Goal: Transaction & Acquisition: Purchase product/service

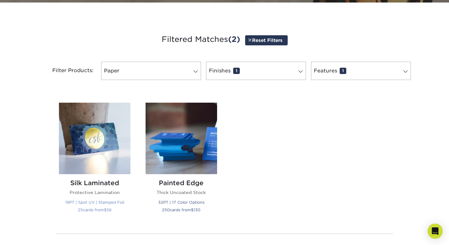
scroll to position [268, 0]
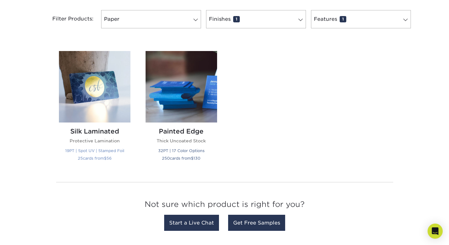
click at [81, 99] on img at bounding box center [94, 86] width 71 height 71
click at [83, 132] on h2 "Silk Laminated" at bounding box center [94, 131] width 71 height 8
click at [84, 131] on h2 "Silk Laminated" at bounding box center [94, 131] width 71 height 8
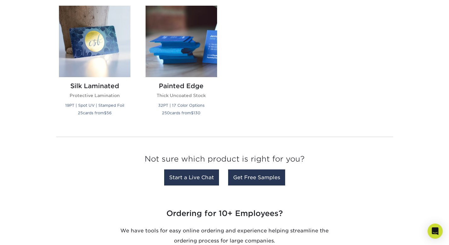
scroll to position [100, 0]
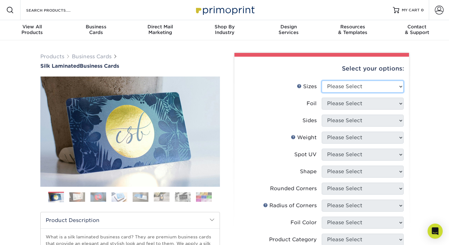
click at [394, 89] on select "Please Select 1.5" x 3.5" - Mini 1.75" x 3.5" - Mini 2" x 2" - Square 2" x 3" -…" at bounding box center [362, 87] width 82 height 12
select select "2.00x3.50"
click at [321, 81] on select "Please Select 1.5" x 3.5" - Mini 1.75" x 3.5" - Mini 2" x 2" - Square 2" x 3" -…" at bounding box center [362, 87] width 82 height 12
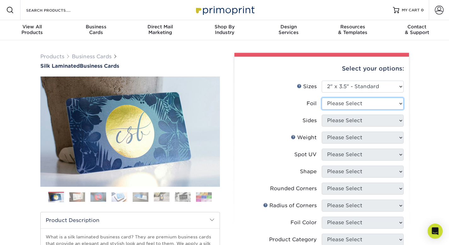
click at [386, 105] on select "Please Select Yes No" at bounding box center [362, 104] width 82 height 12
select select "0"
click at [321, 98] on select "Please Select Yes No" at bounding box center [362, 104] width 82 height 12
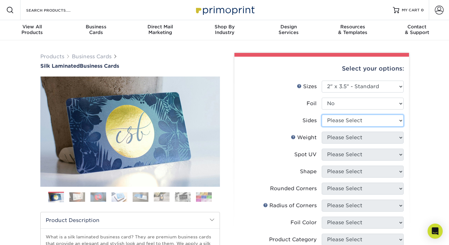
click at [377, 122] on select "Please Select Print Both Sides Print Front Only" at bounding box center [362, 121] width 82 height 12
select select "13abbda7-1d64-4f25-8bb2-c179b224825d"
click at [321, 115] on select "Please Select Print Both Sides Print Front Only" at bounding box center [362, 121] width 82 height 12
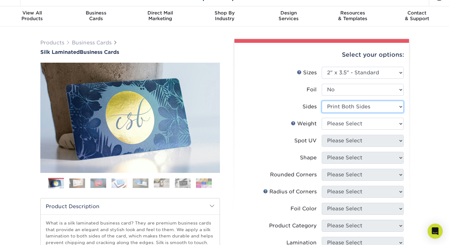
scroll to position [16, 0]
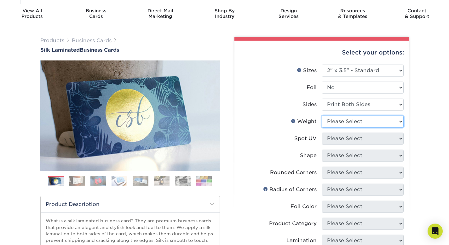
click at [385, 122] on select "Please Select 16PT" at bounding box center [362, 122] width 82 height 12
select select "16PT"
click at [321, 116] on select "Please Select 16PT" at bounding box center [362, 122] width 82 height 12
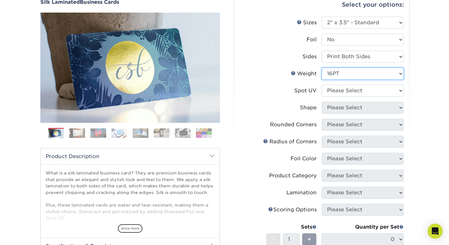
scroll to position [65, 0]
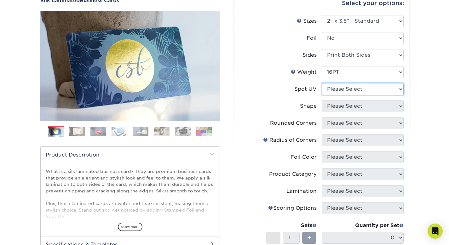
click at [379, 91] on select "Please Select No Spot UV Front and Back (Both Sides) Front Only Back Only" at bounding box center [362, 89] width 82 height 12
select select "3"
click at [321, 83] on select "Please Select No Spot UV Front and Back (Both Sides) Front Only Back Only" at bounding box center [362, 89] width 82 height 12
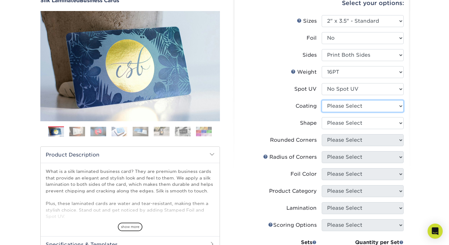
click at [375, 108] on select at bounding box center [362, 106] width 82 height 12
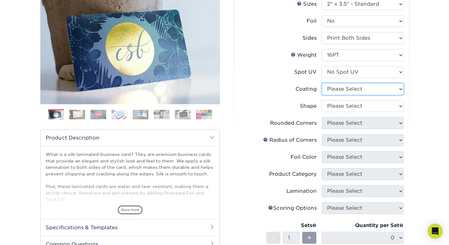
scroll to position [99, 0]
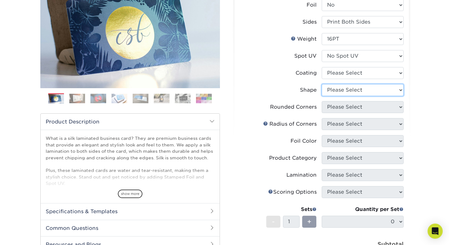
click at [387, 93] on select "Please Select Standard Oval" at bounding box center [362, 90] width 82 height 12
select select "standard"
click at [321, 84] on select "Please Select Standard Oval" at bounding box center [362, 90] width 82 height 12
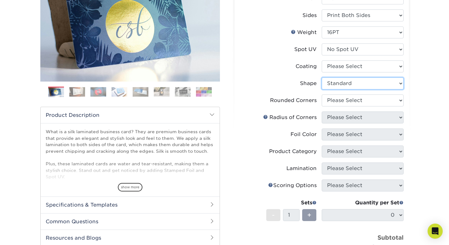
scroll to position [108, 0]
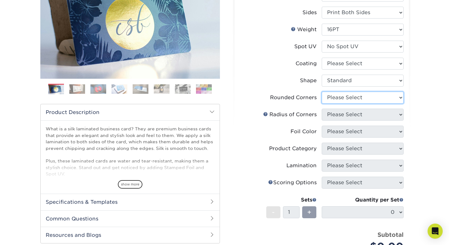
click at [392, 95] on select "Please Select Yes - Round 2 Corners Yes - Round 4 Corners No" at bounding box center [362, 98] width 82 height 12
click at [321, 92] on select "Please Select Yes - Round 2 Corners Yes - Round 4 Corners No" at bounding box center [362, 98] width 82 height 12
select select "-1"
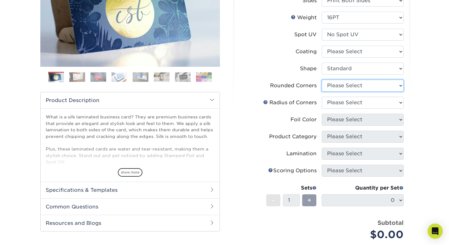
scroll to position [120, 0]
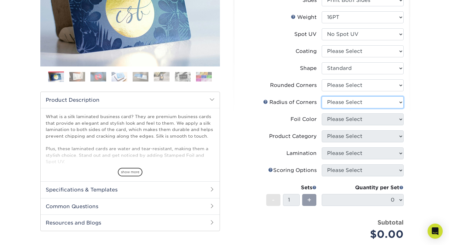
click at [377, 104] on select "Please Select" at bounding box center [362, 102] width 82 height 12
click at [393, 103] on select "Please Select" at bounding box center [362, 102] width 82 height 12
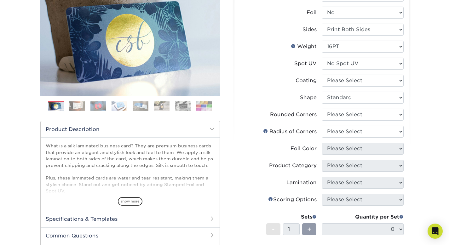
scroll to position [108, 0]
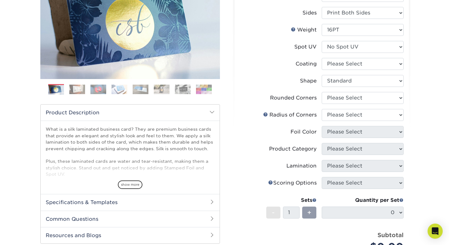
click at [91, 84] on li at bounding box center [98, 89] width 16 height 10
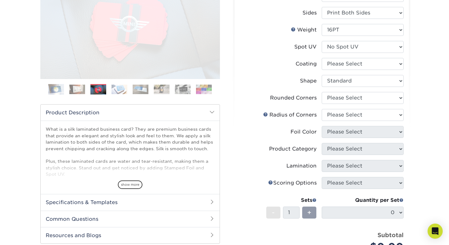
click at [81, 88] on img at bounding box center [77, 89] width 16 height 10
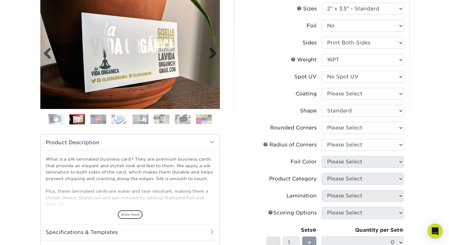
scroll to position [44, 0]
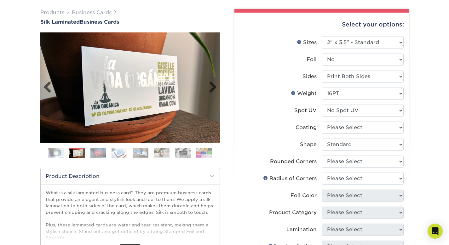
click at [93, 135] on img at bounding box center [129, 87] width 179 height 110
click at [116, 140] on img at bounding box center [129, 87] width 179 height 110
click at [121, 147] on div "Previous" at bounding box center [129, 97] width 179 height 130
click at [169, 157] on ol at bounding box center [129, 155] width 179 height 15
click at [184, 156] on img at bounding box center [183, 153] width 16 height 10
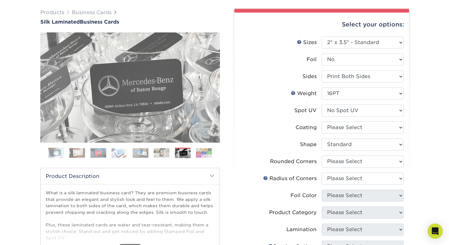
click at [203, 157] on img at bounding box center [204, 153] width 16 height 10
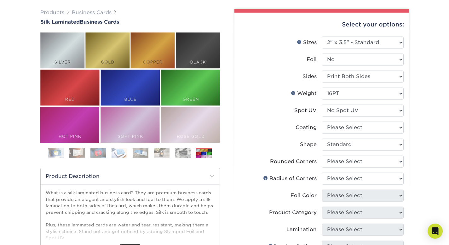
click at [212, 156] on ol at bounding box center [129, 155] width 179 height 15
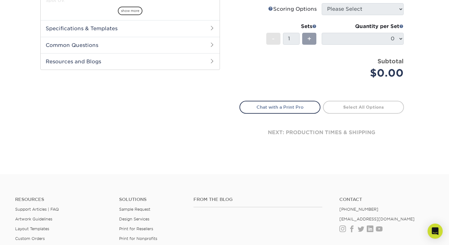
scroll to position [238, 0]
